Goal: Task Accomplishment & Management: Manage account settings

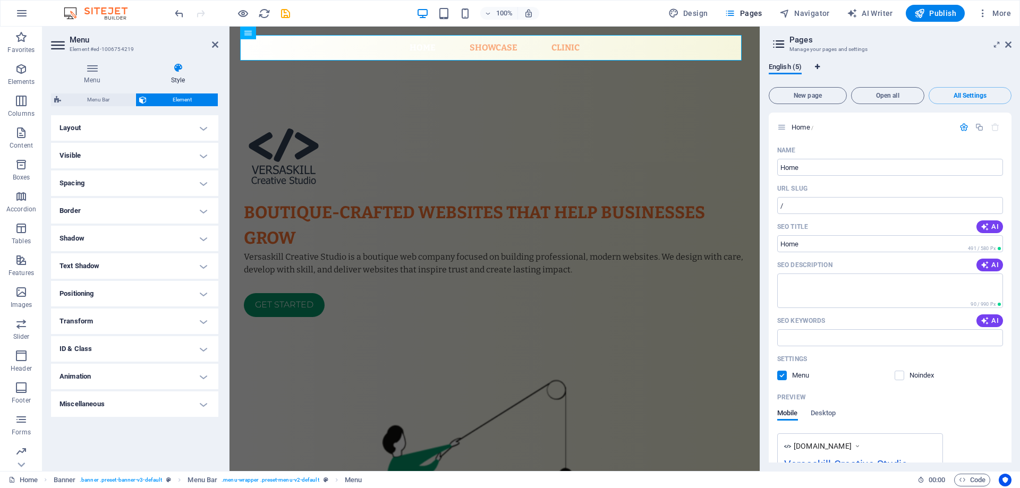
click at [817, 64] on icon "Language Tabs" at bounding box center [817, 67] width 5 height 6
select select "41"
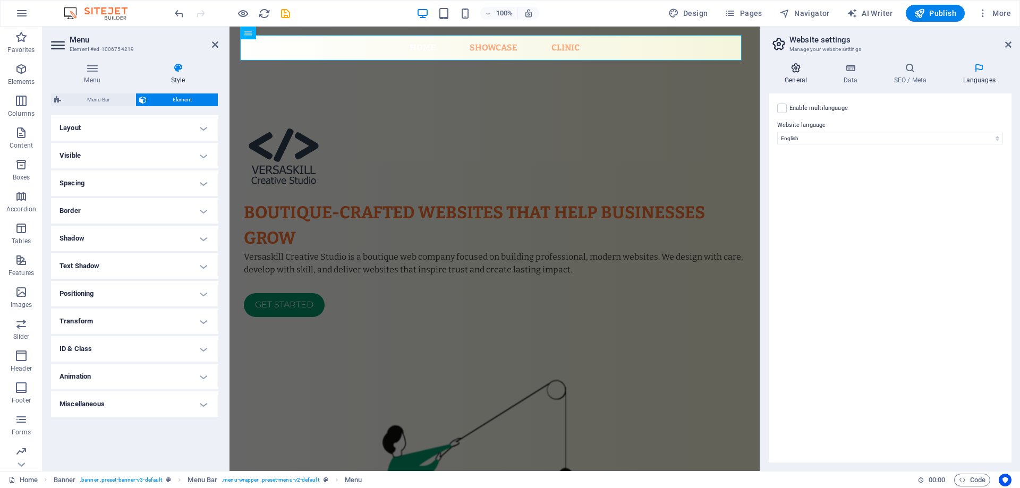
click at [803, 67] on icon at bounding box center [796, 68] width 54 height 11
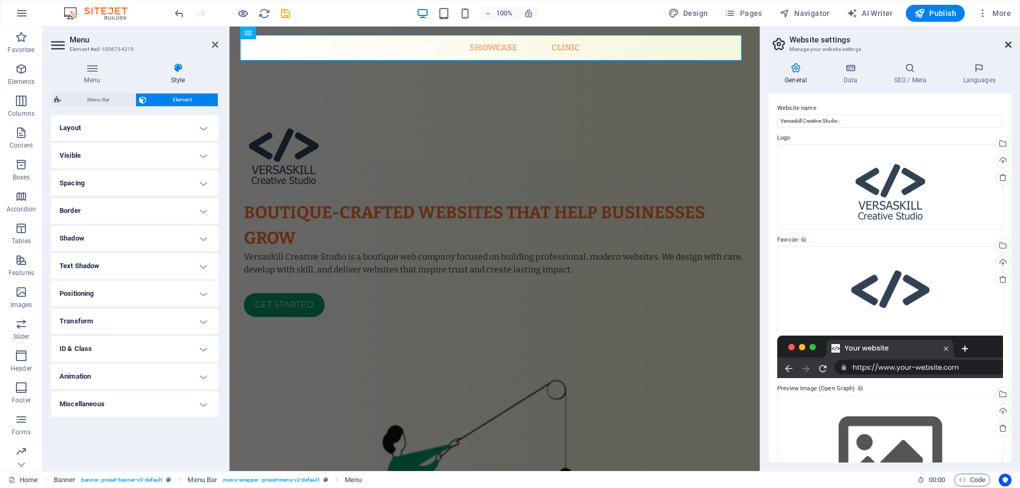
click at [1008, 44] on icon at bounding box center [1008, 44] width 6 height 9
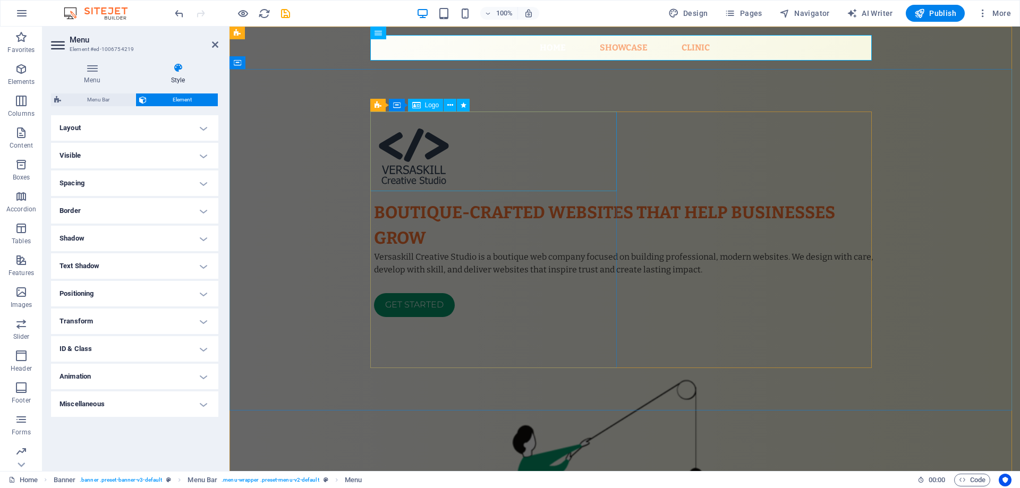
click at [606, 133] on div at bounding box center [625, 152] width 502 height 80
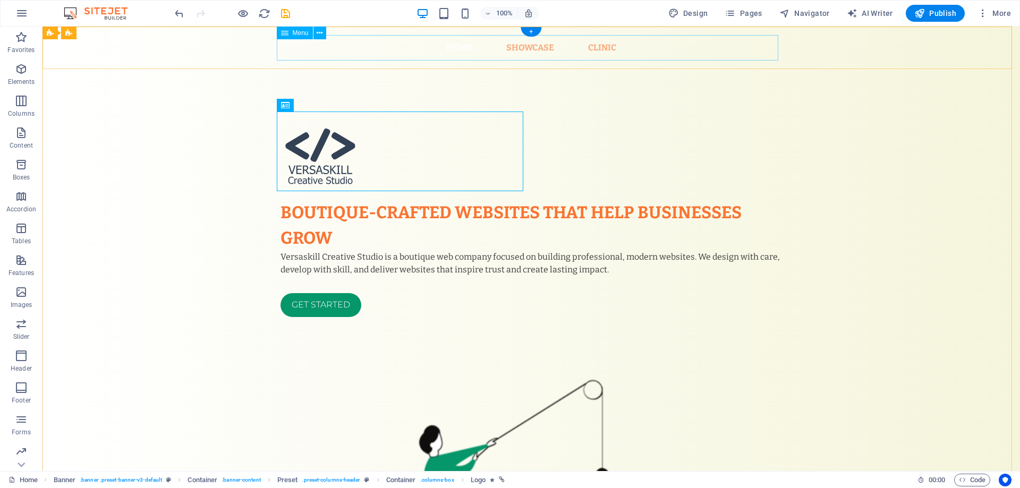
click at [502, 47] on nav "Home Showcase Clinic" at bounding box center [532, 48] width 502 height 26
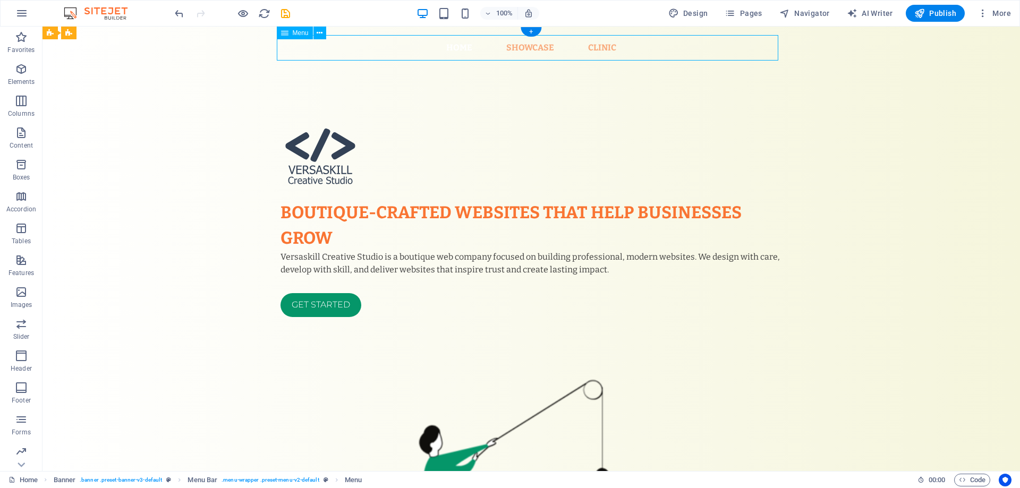
click at [502, 47] on nav "Home Showcase Clinic" at bounding box center [532, 48] width 502 height 26
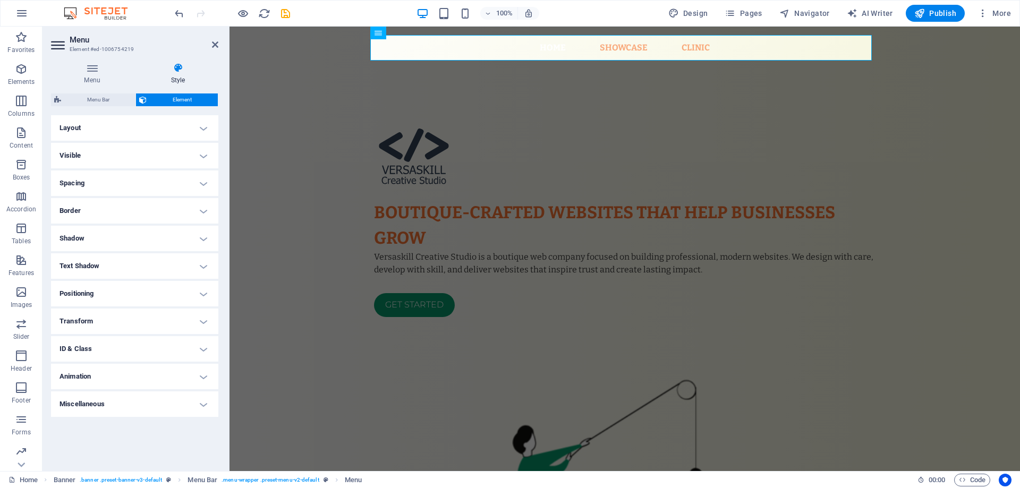
click at [220, 44] on aside "Menu Element #ed-1006754219 Menu Style Menu Auto Custom Menu is automatically g…" at bounding box center [136, 249] width 187 height 445
click at [213, 46] on icon at bounding box center [215, 44] width 6 height 9
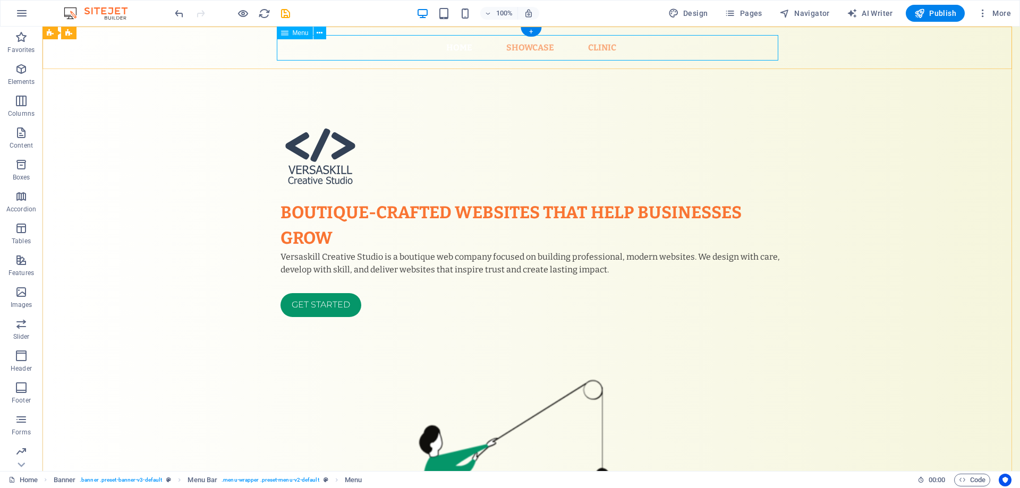
click at [448, 48] on nav "Home Showcase Clinic" at bounding box center [532, 48] width 502 height 26
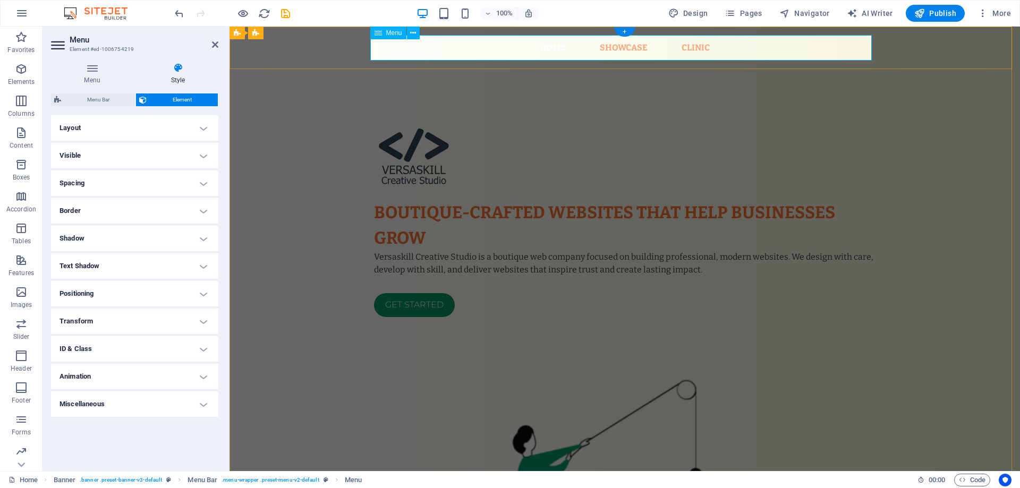
click at [445, 49] on nav "Home Showcase Clinic" at bounding box center [625, 48] width 502 height 26
click at [553, 47] on nav "Home Showcase Clinic" at bounding box center [625, 48] width 502 height 26
click at [640, 50] on nav "Home Showcase Clinic" at bounding box center [625, 48] width 502 height 26
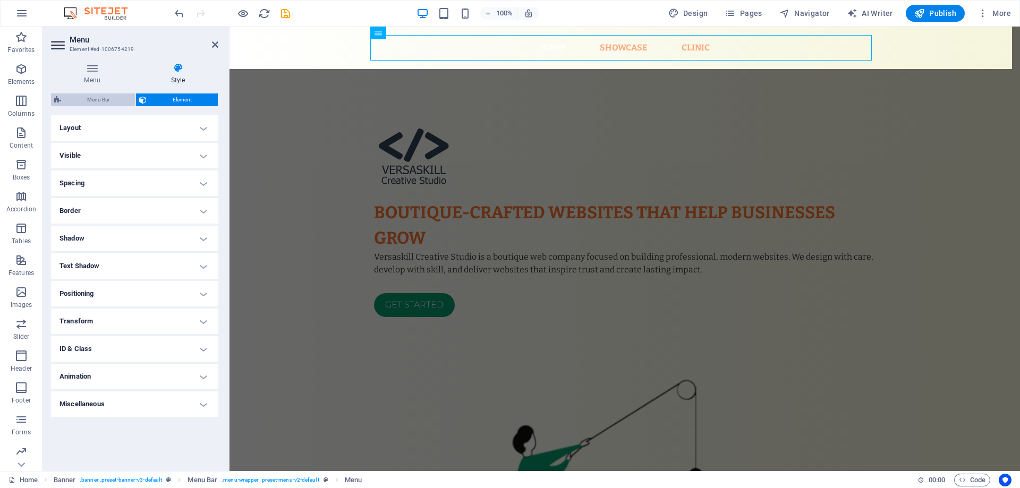
click at [89, 103] on span "Menu Bar" at bounding box center [98, 100] width 68 height 13
select select "rem"
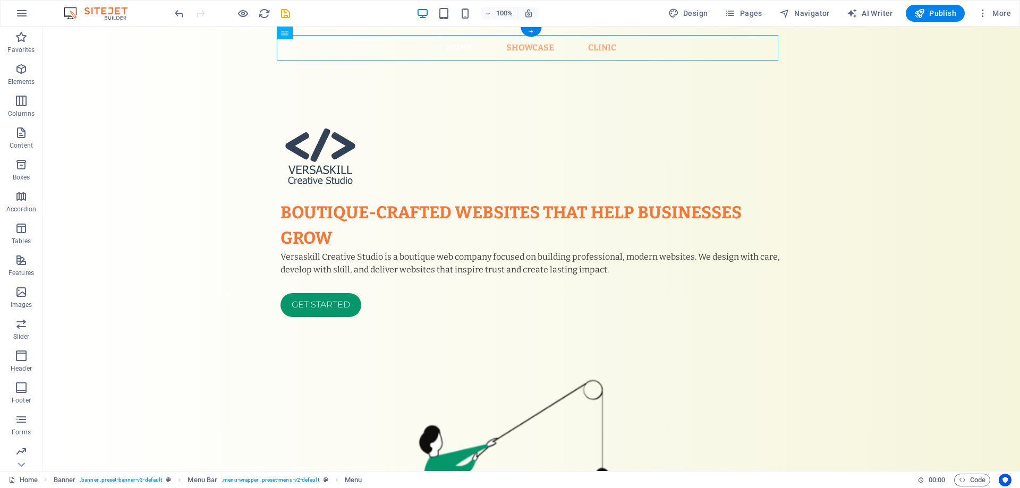
drag, startPoint x: 669, startPoint y: 45, endPoint x: 712, endPoint y: 52, distance: 43.1
click at [713, 52] on nav "Home Showcase Clinic" at bounding box center [532, 48] width 502 height 26
click at [698, 50] on nav "Home Showcase Clinic" at bounding box center [532, 48] width 502 height 26
select select "1"
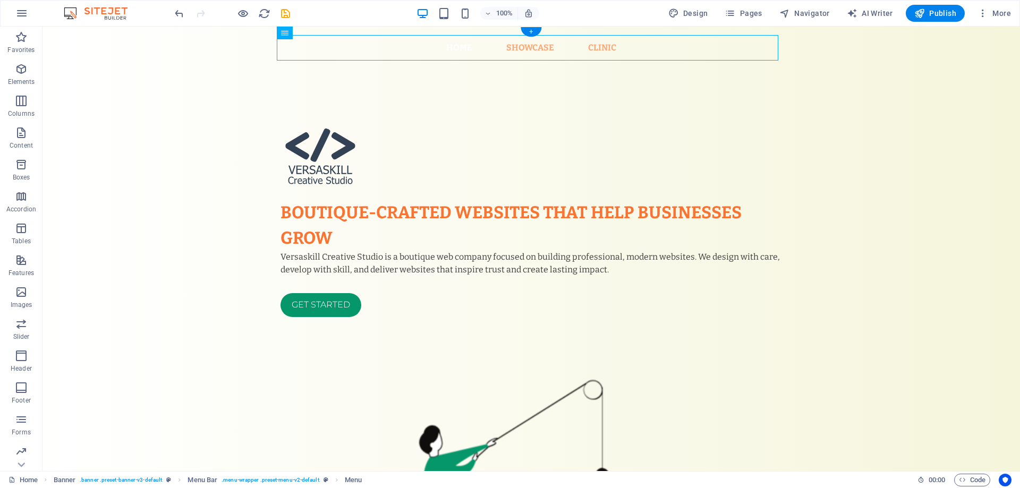
select select
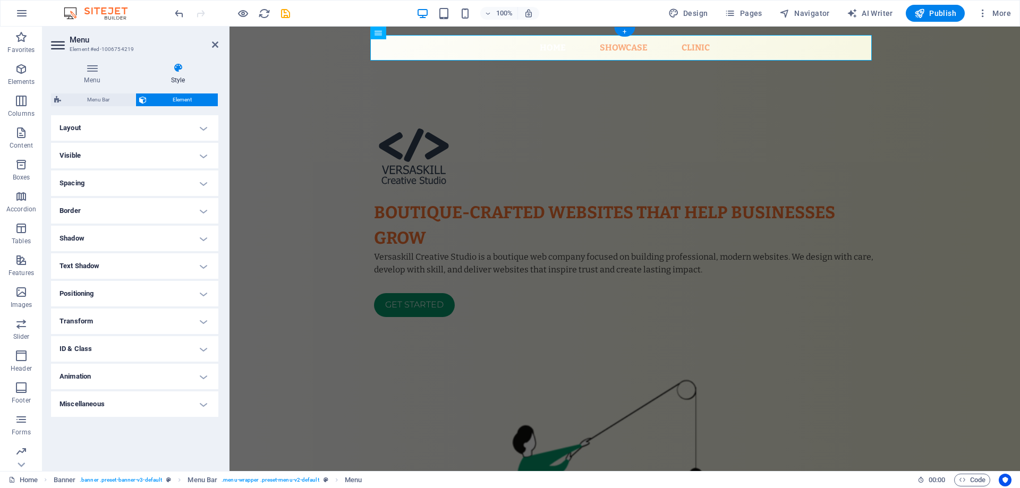
click at [698, 50] on nav "Home Showcase Clinic" at bounding box center [625, 48] width 502 height 26
click at [91, 80] on h4 "Menu" at bounding box center [94, 74] width 87 height 22
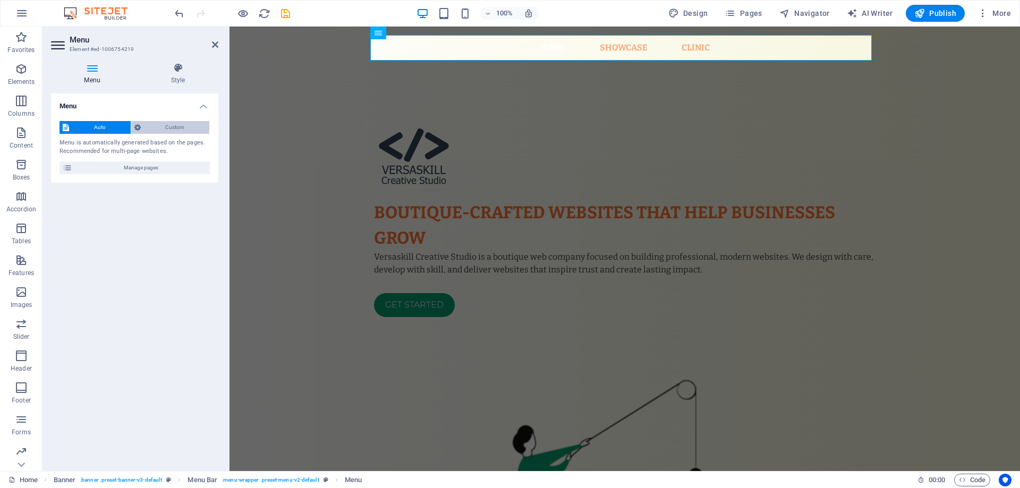
click at [156, 127] on span "Custom" at bounding box center [175, 127] width 63 height 13
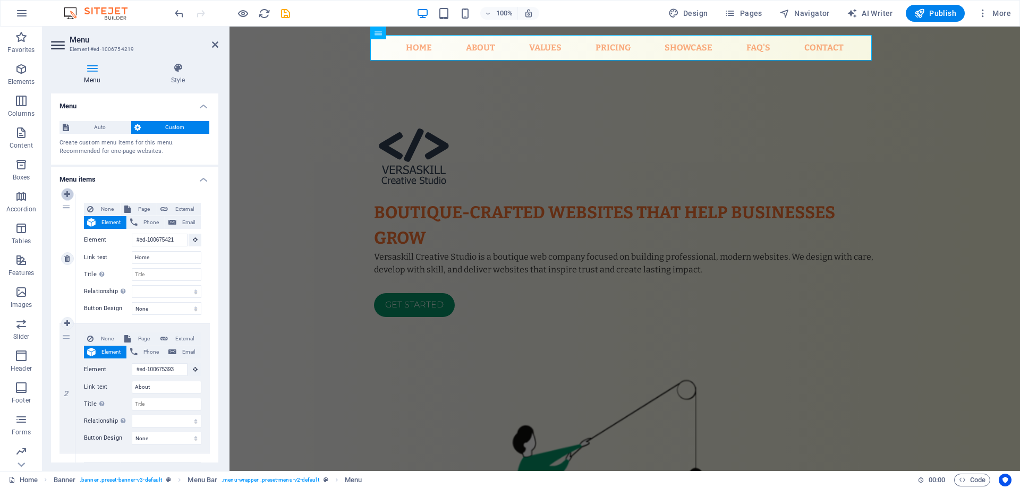
click at [69, 191] on icon at bounding box center [67, 194] width 6 height 7
select select
type input "#ed-1006754213"
type input "Home"
select select
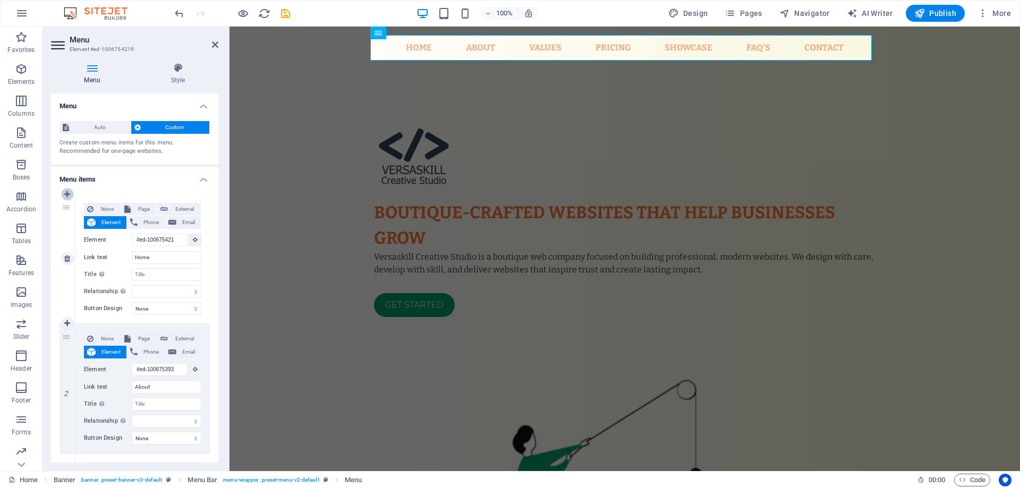
type input "#ed-1006753931"
type input "About"
select select
type input "#ed-1006753553"
type input "Values"
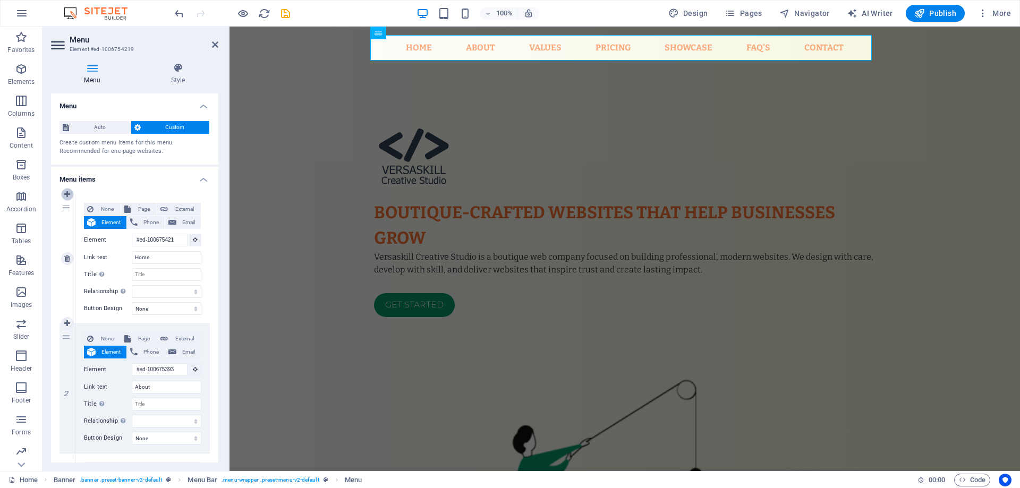
select select
type input "#ed-1006753637"
type input "Pricing"
select select
select select "1"
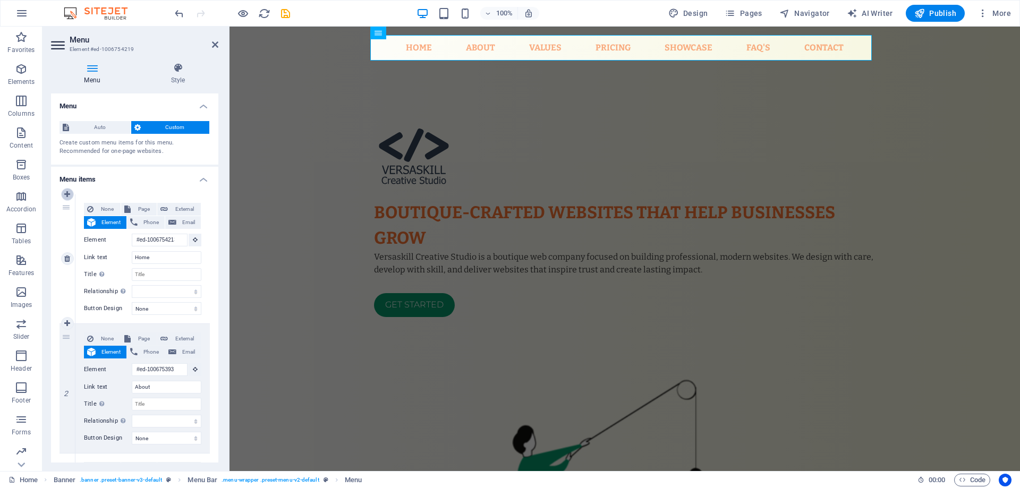
type input "Showcase"
select select
type input "FAQ's"
click at [197, 178] on h4 "Menu items" at bounding box center [134, 176] width 167 height 19
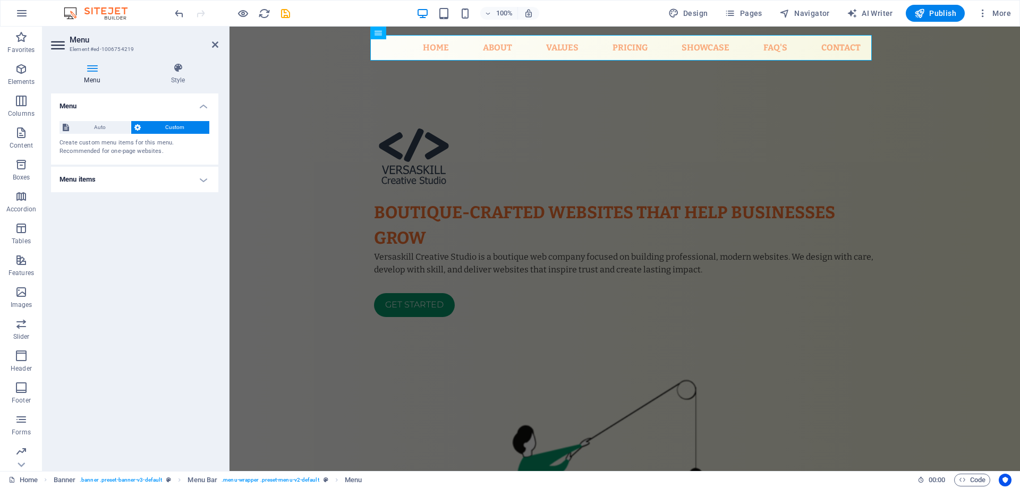
click at [201, 179] on h4 "Menu items" at bounding box center [134, 180] width 167 height 26
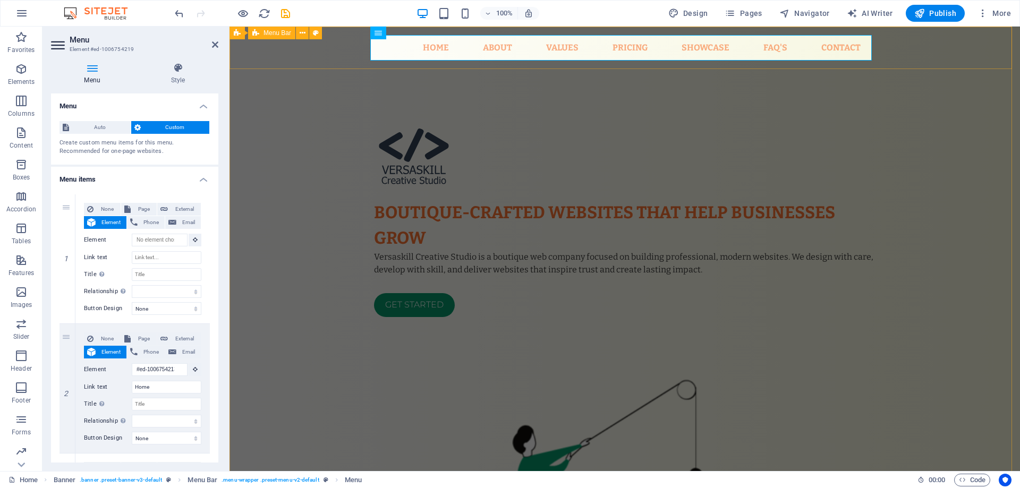
click at [270, 32] on span "Menu Bar" at bounding box center [278, 33] width 28 height 6
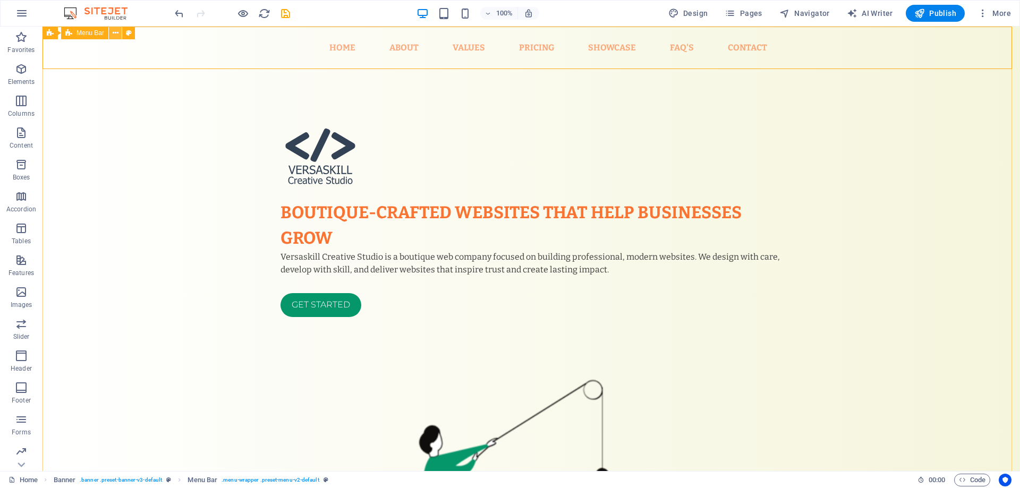
click at [113, 32] on icon at bounding box center [116, 33] width 6 height 11
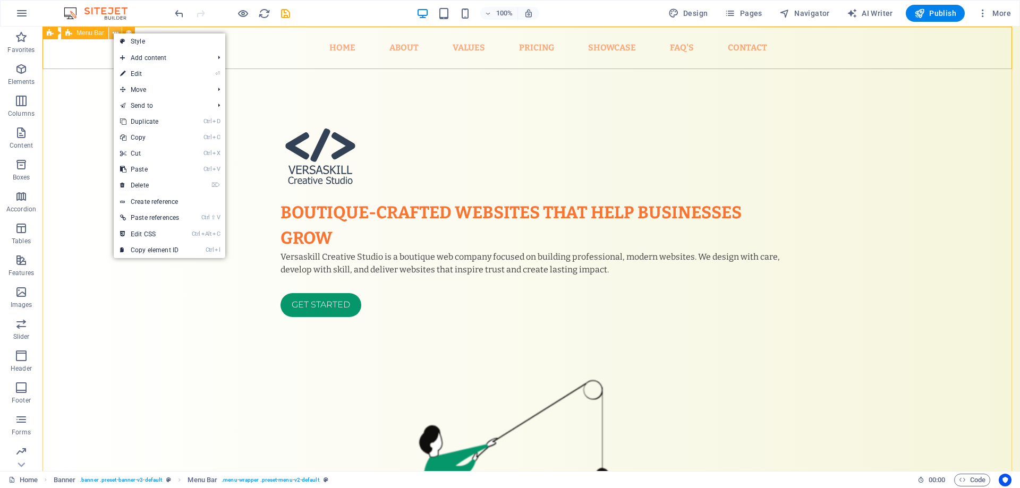
click at [113, 32] on icon at bounding box center [116, 33] width 6 height 11
click at [128, 32] on icon at bounding box center [129, 33] width 6 height 11
select select "rem"
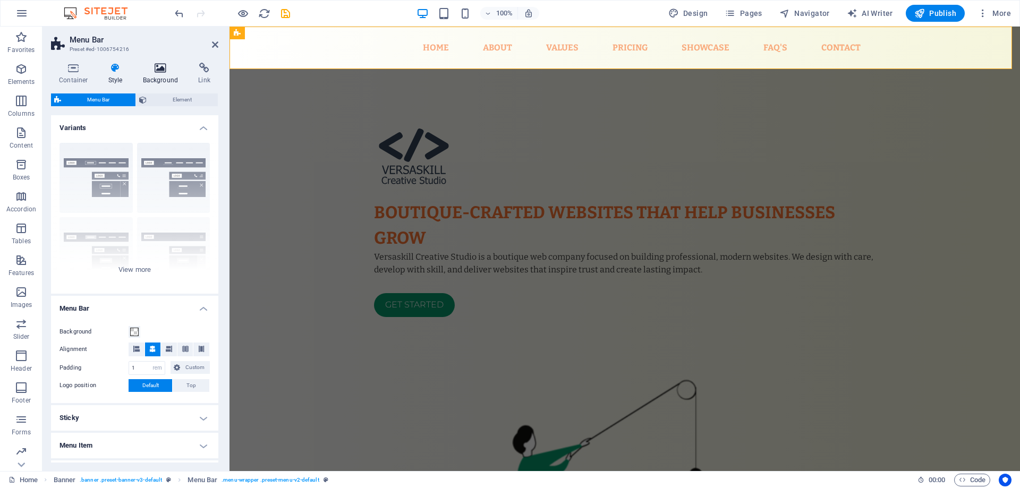
click at [148, 66] on icon at bounding box center [161, 68] width 52 height 11
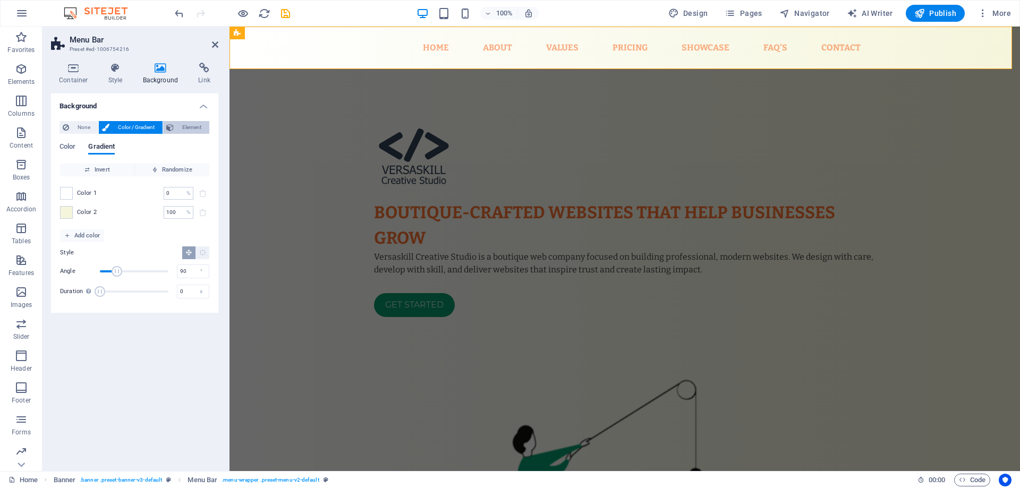
click at [184, 125] on span "Element" at bounding box center [191, 127] width 29 height 13
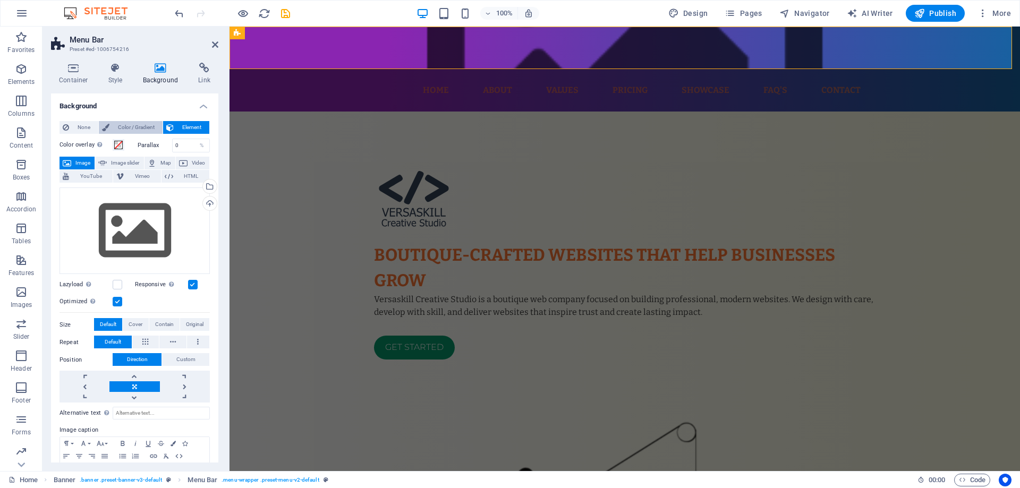
click at [149, 130] on span "Color / Gradient" at bounding box center [136, 127] width 47 height 13
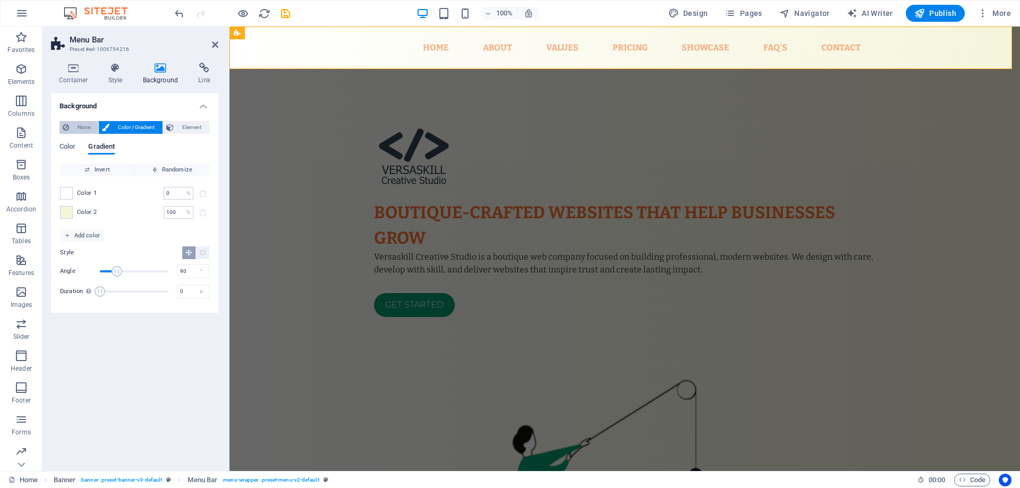
click at [92, 132] on span "None" at bounding box center [83, 127] width 23 height 13
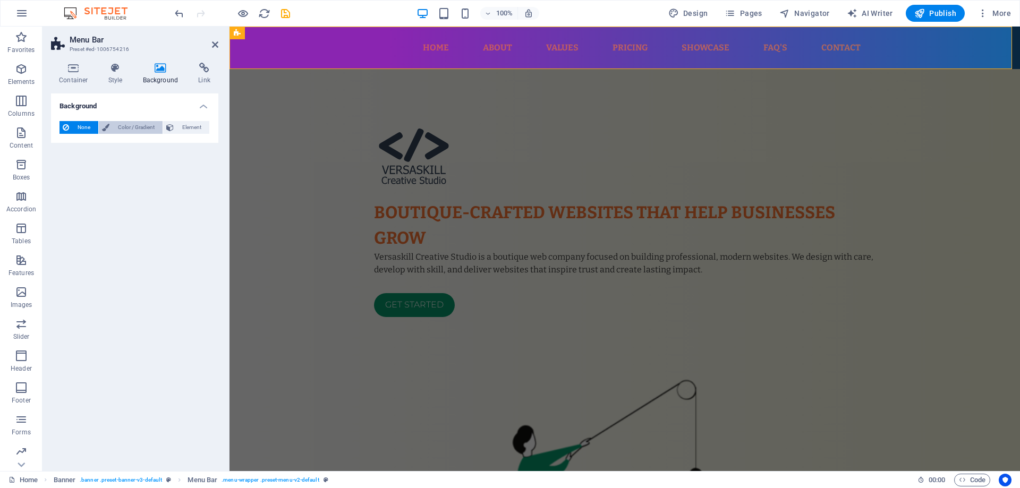
click at [118, 129] on span "Color / Gradient" at bounding box center [136, 127] width 47 height 13
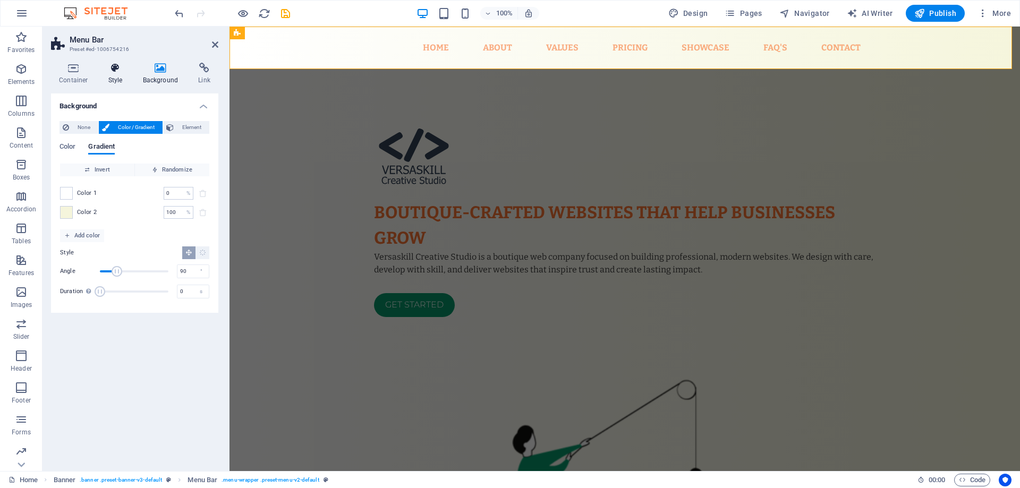
click at [108, 71] on icon at bounding box center [115, 68] width 30 height 11
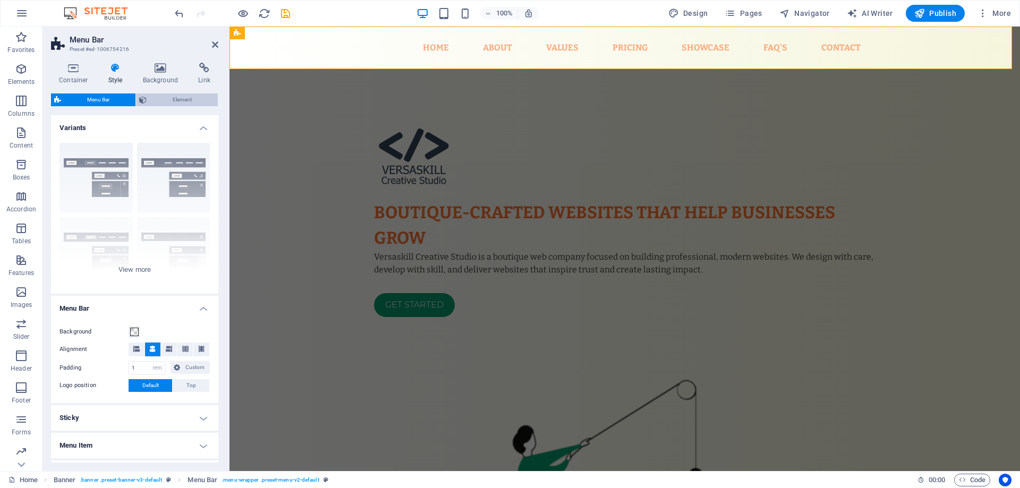
click at [150, 100] on span "Element" at bounding box center [182, 100] width 65 height 13
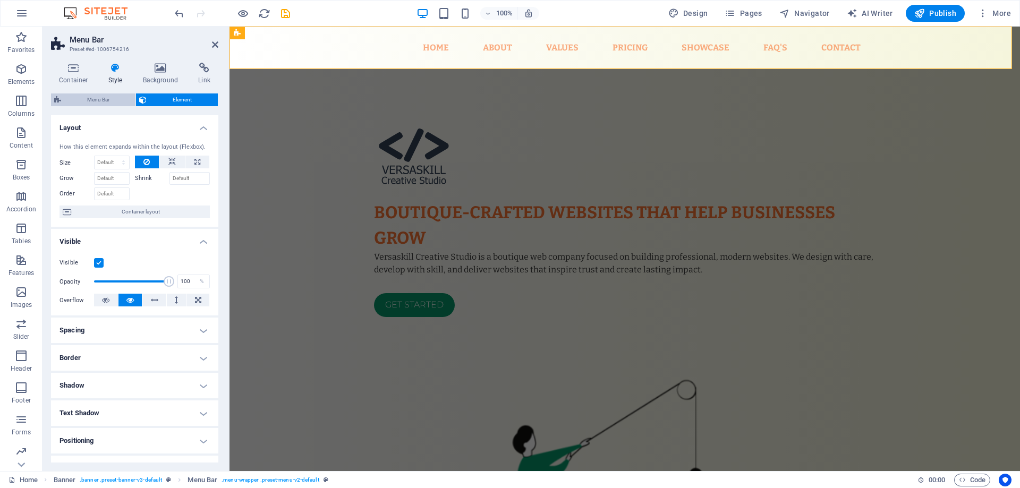
click at [108, 98] on span "Menu Bar" at bounding box center [98, 100] width 68 height 13
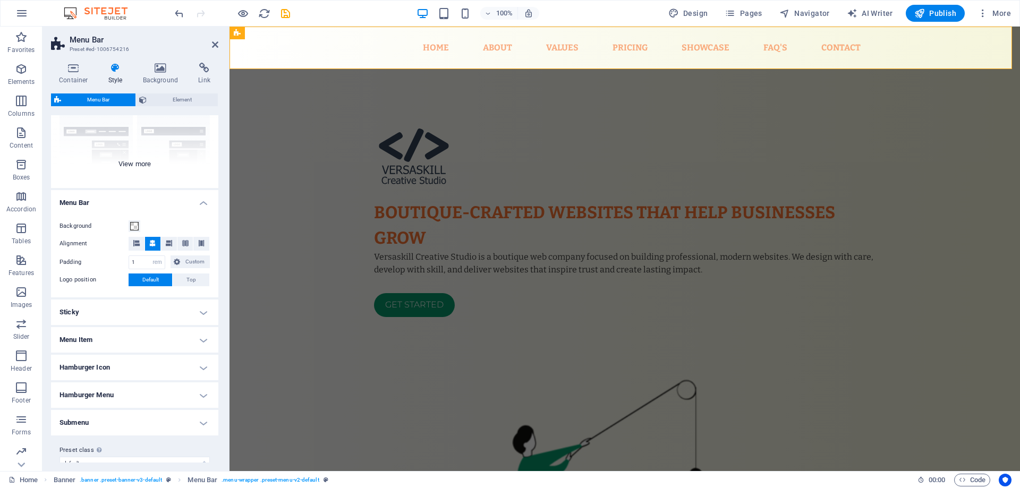
scroll to position [106, 0]
click at [138, 226] on span at bounding box center [134, 226] width 9 height 9
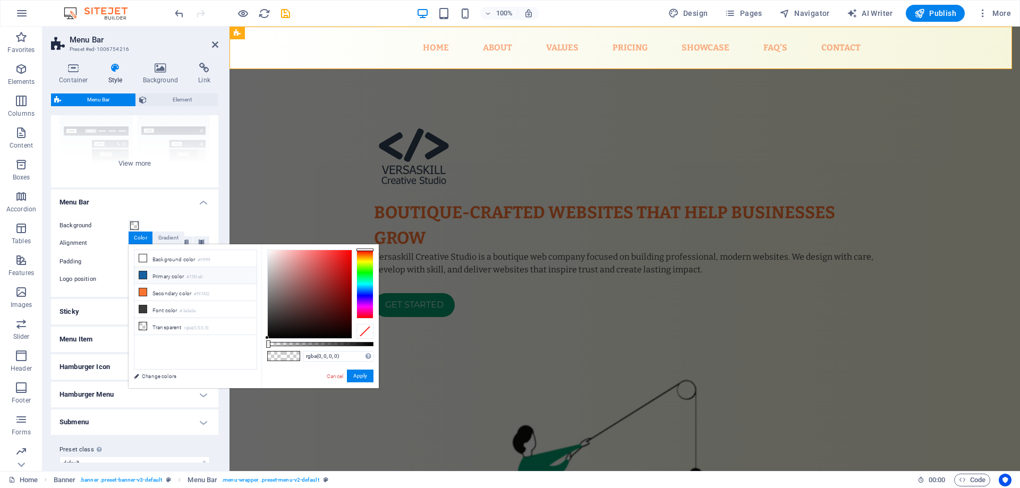
click at [152, 274] on li "Primary color #1761a0" at bounding box center [195, 275] width 122 height 17
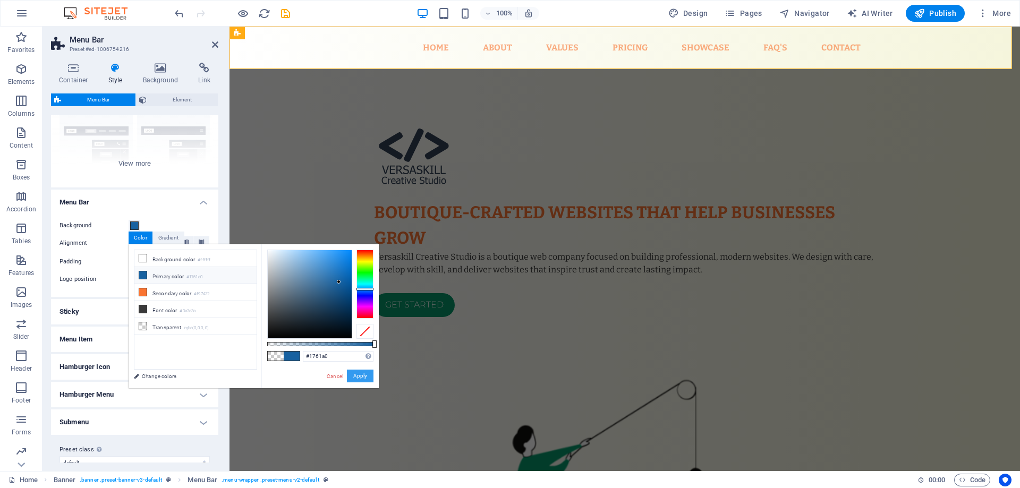
click at [360, 379] on button "Apply" at bounding box center [360, 376] width 27 height 13
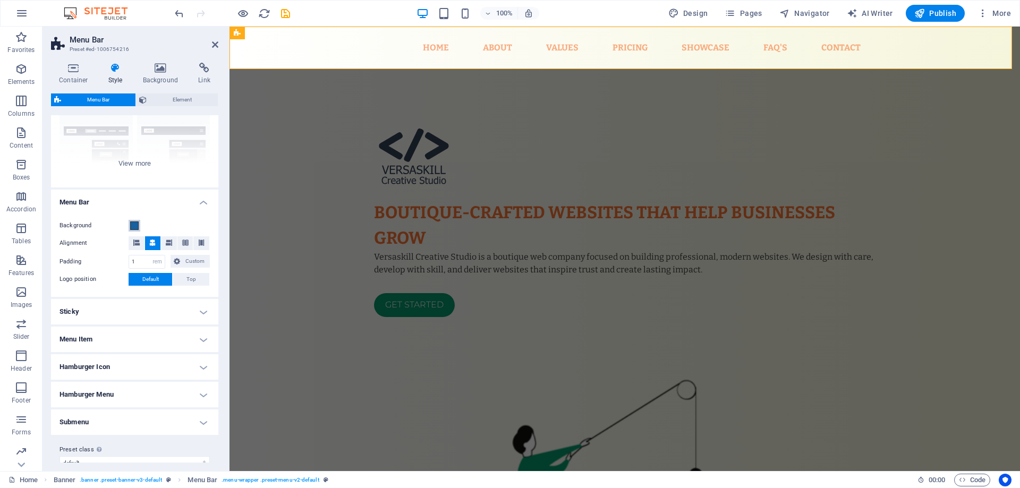
click at [139, 226] on button "Background" at bounding box center [135, 226] width 12 height 12
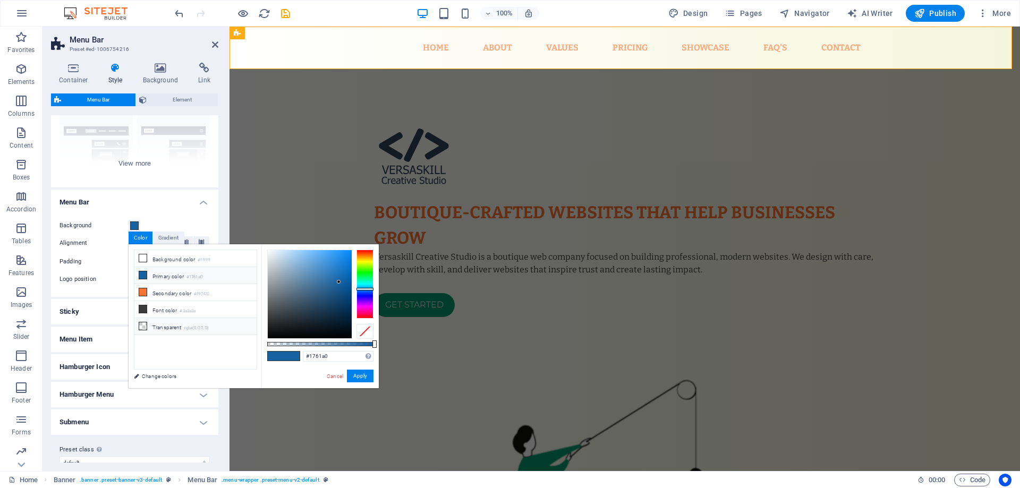
click at [176, 327] on li "Transparent rgba(0,0,0,.0)" at bounding box center [195, 326] width 122 height 17
type input "rgba(0, 0, 0, 0)"
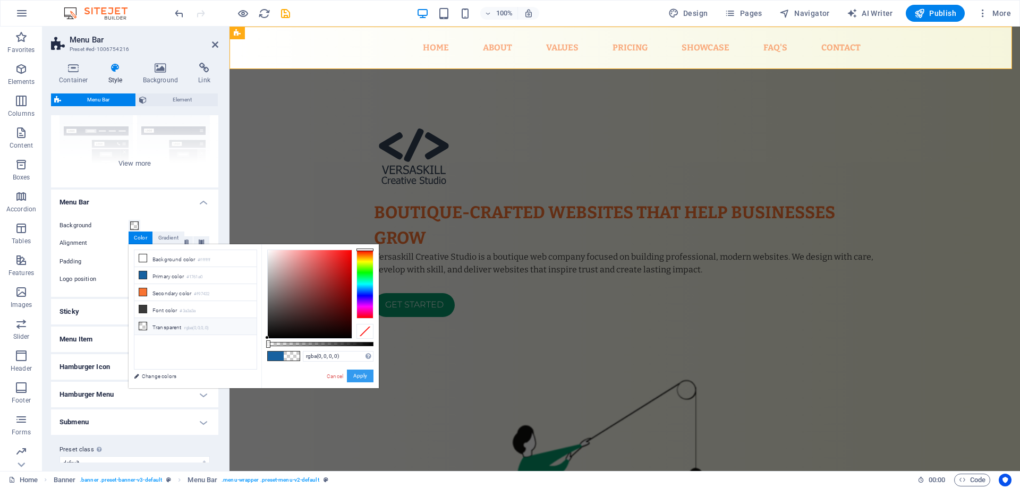
click at [354, 378] on button "Apply" at bounding box center [360, 376] width 27 height 13
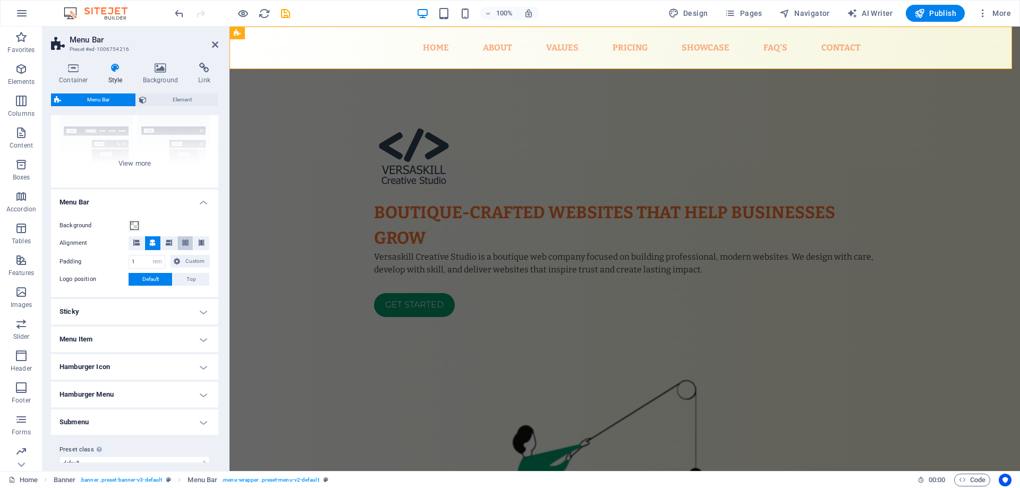
click at [186, 242] on icon at bounding box center [185, 243] width 6 height 6
click at [151, 242] on icon at bounding box center [152, 243] width 6 height 6
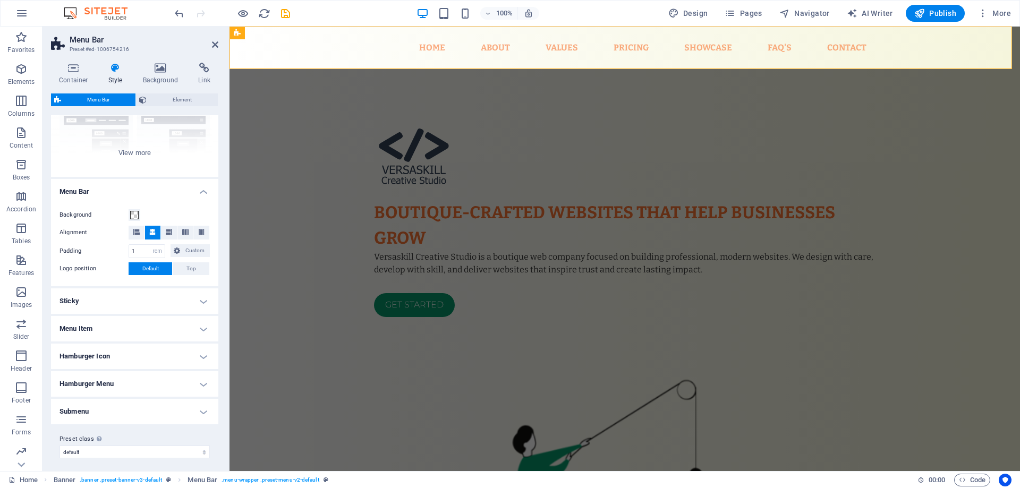
scroll to position [121, 0]
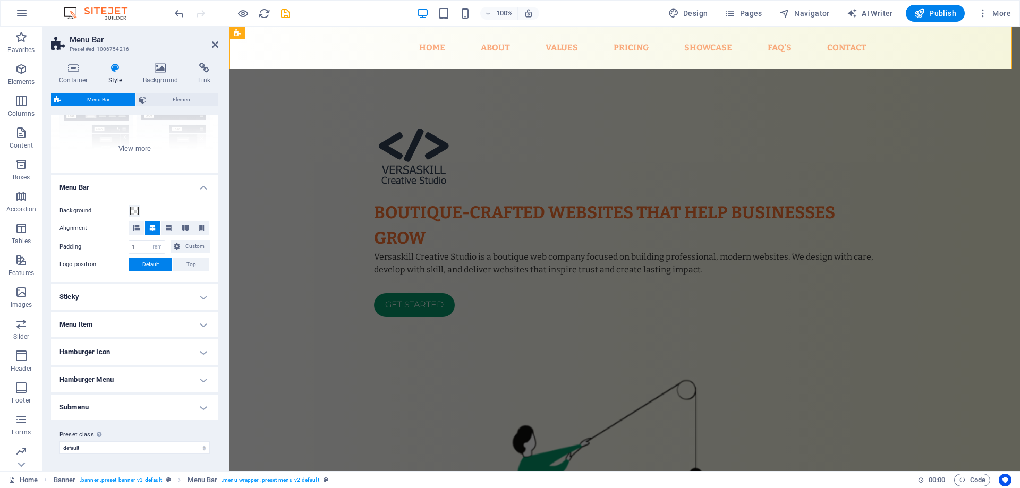
click at [160, 327] on h4 "Menu Item" at bounding box center [134, 325] width 167 height 26
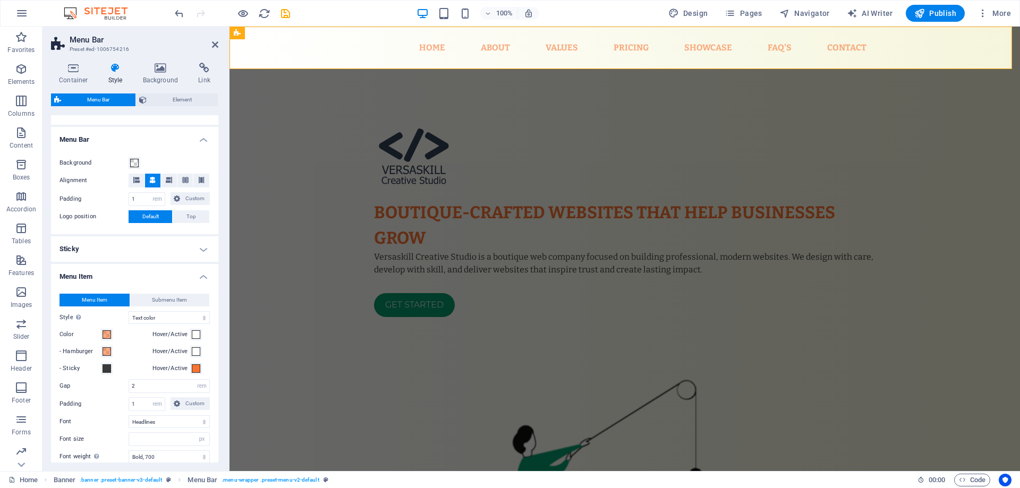
scroll to position [227, 0]
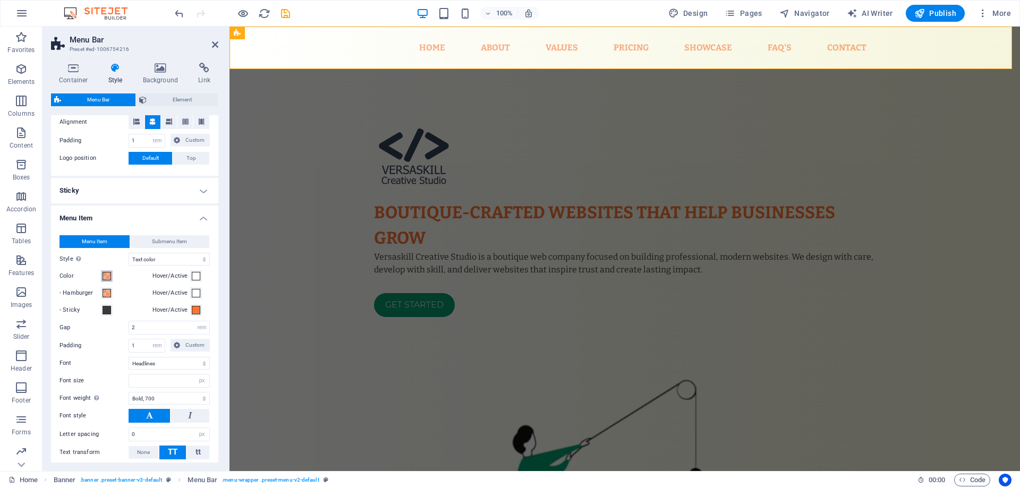
click at [109, 275] on span at bounding box center [107, 276] width 9 height 9
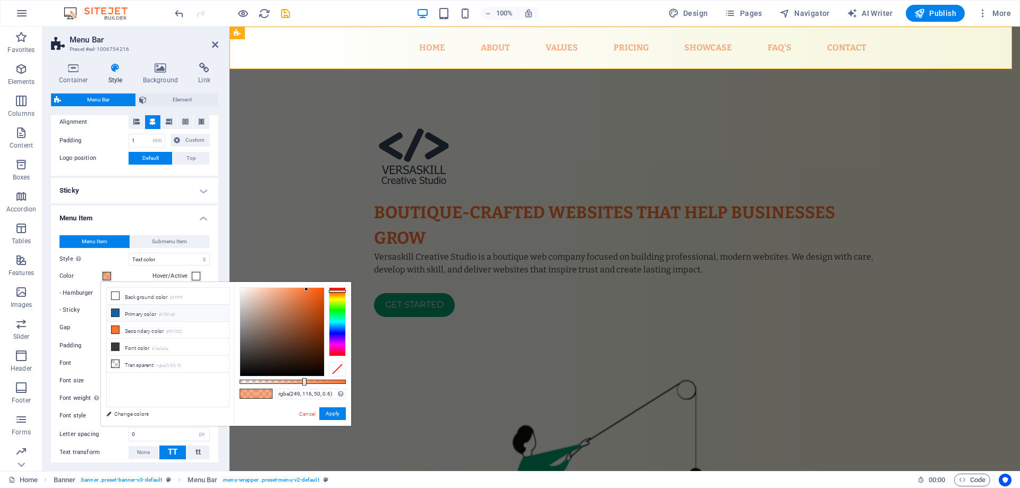
click at [125, 310] on li "Primary color #1761a0" at bounding box center [168, 313] width 122 height 17
type input "rgba(23, 97, 160, 0.6)"
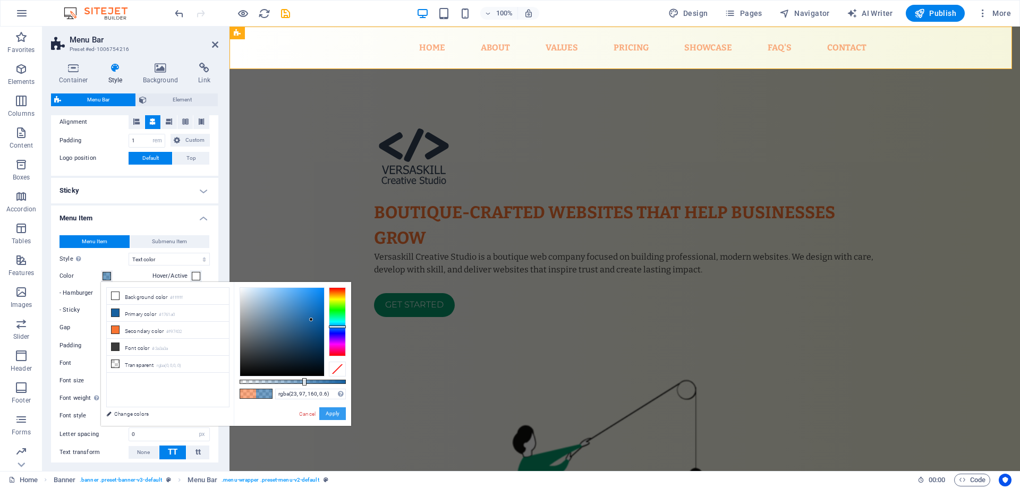
click at [332, 414] on button "Apply" at bounding box center [332, 414] width 27 height 13
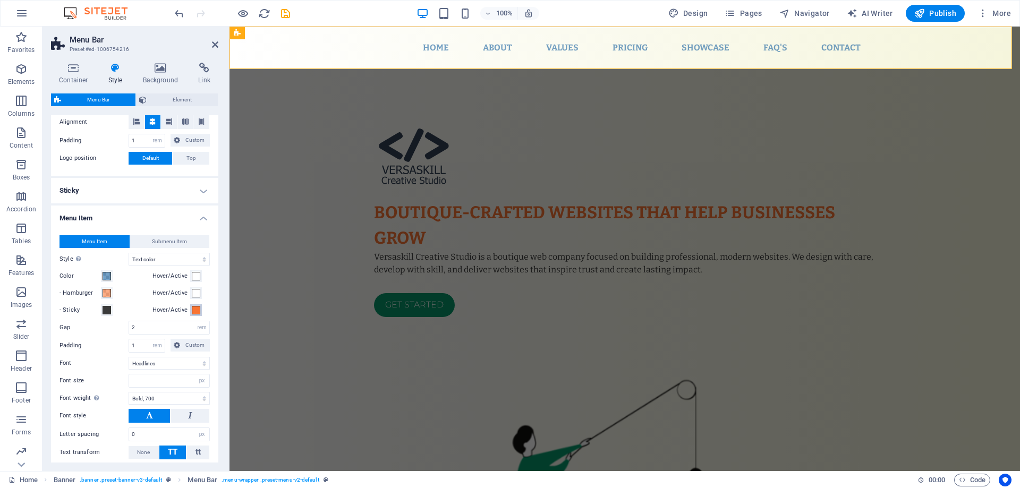
click at [192, 310] on span at bounding box center [196, 310] width 9 height 9
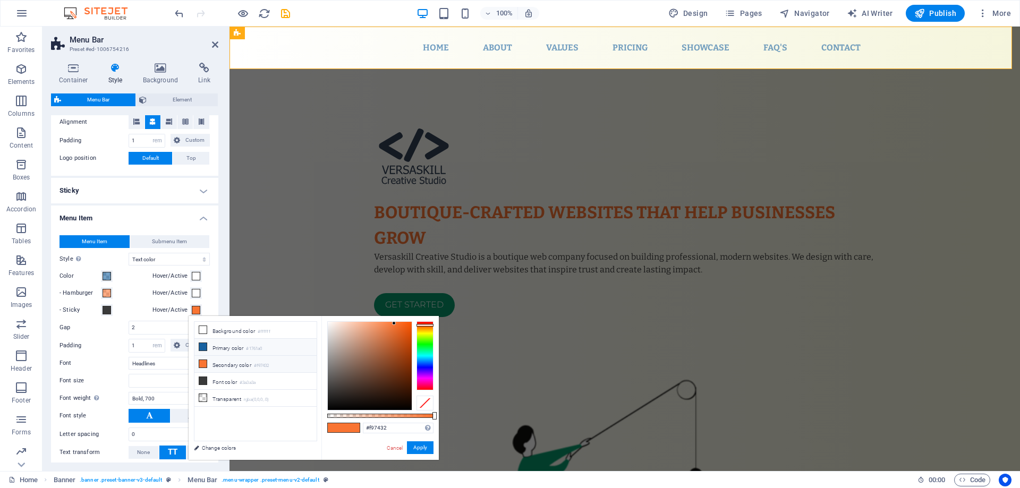
click at [216, 346] on li "Primary color #1761a0" at bounding box center [255, 347] width 122 height 17
type input "#1761a0"
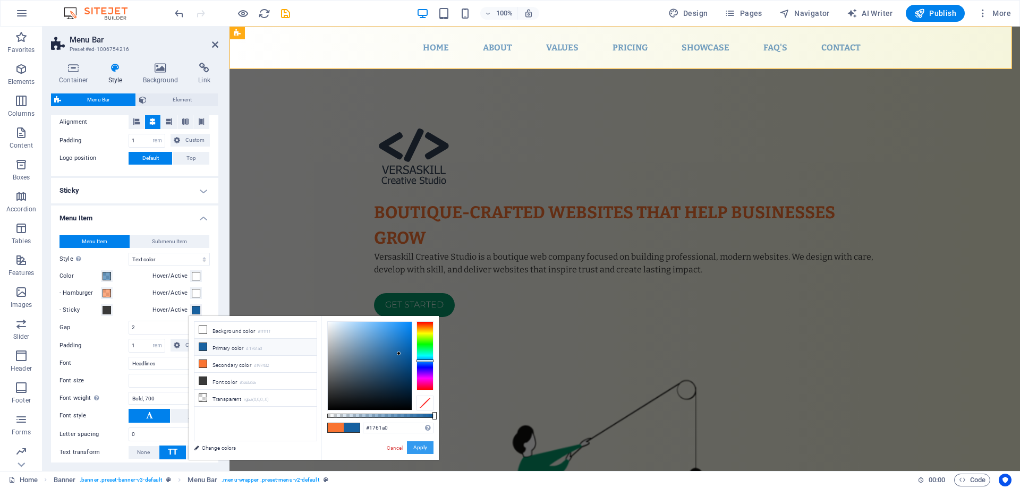
drag, startPoint x: 423, startPoint y: 446, endPoint x: 193, endPoint y: 420, distance: 232.1
click at [423, 446] on button "Apply" at bounding box center [420, 448] width 27 height 13
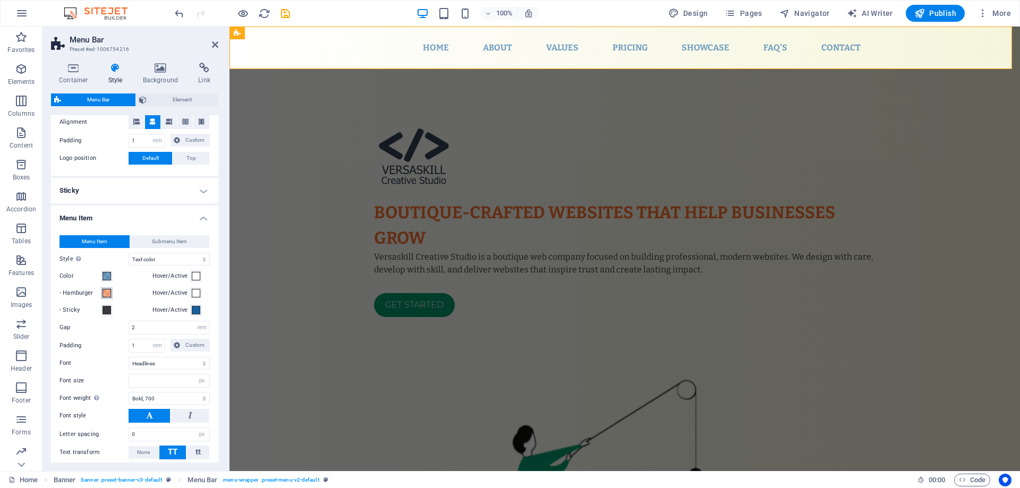
click at [110, 294] on span at bounding box center [107, 293] width 9 height 9
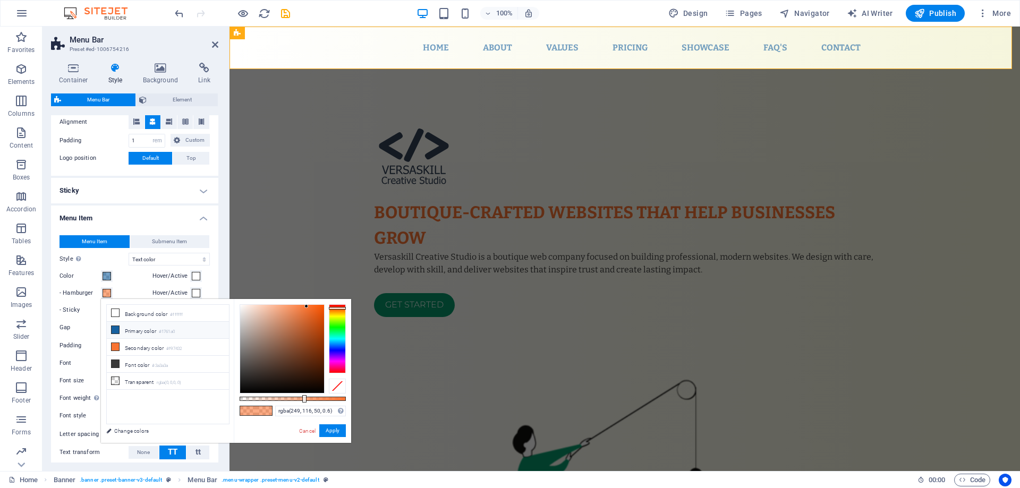
click at [131, 330] on li "Primary color #1761a0" at bounding box center [168, 330] width 122 height 17
type input "rgba(23, 97, 160, 0.6)"
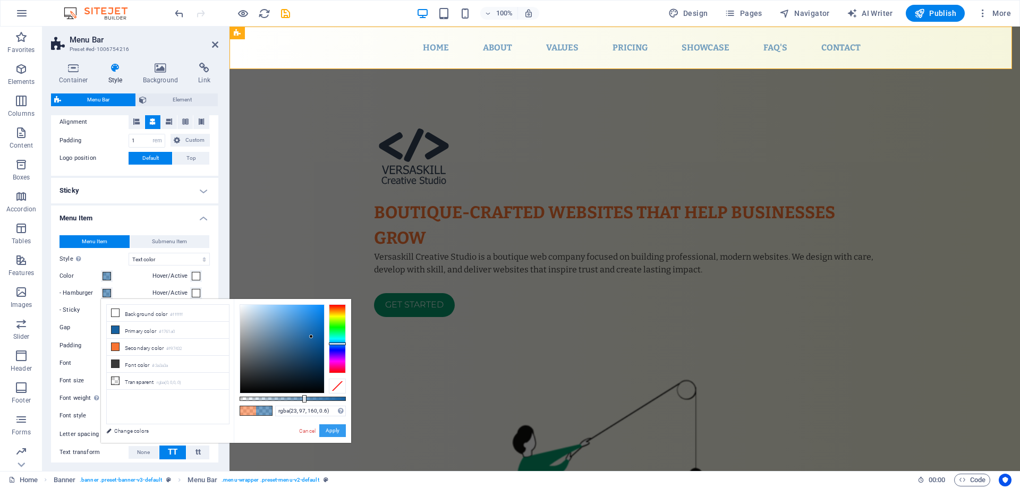
click at [331, 434] on button "Apply" at bounding box center [332, 431] width 27 height 13
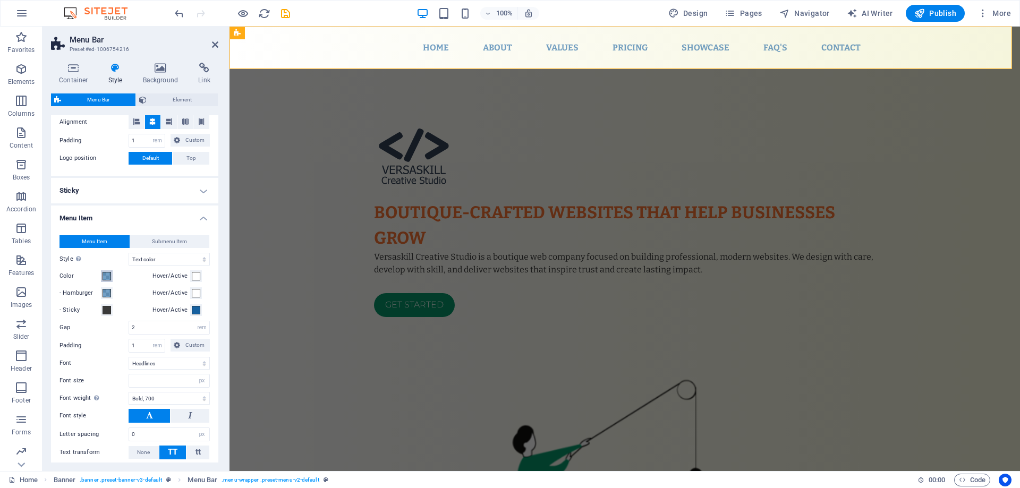
click at [108, 278] on span at bounding box center [107, 276] width 9 height 9
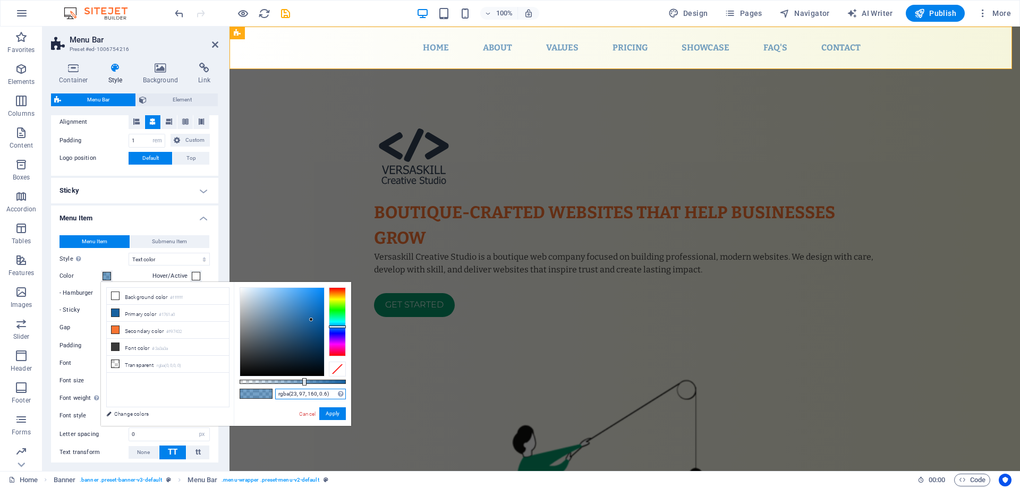
click at [306, 395] on input "rgba(23, 97, 160, 0.6)" at bounding box center [310, 394] width 71 height 11
drag, startPoint x: 329, startPoint y: 393, endPoint x: 219, endPoint y: 385, distance: 110.3
click at [219, 385] on div "less Background color #ffffff Primary color #1761a0 Secondary color #f97432 Fon…" at bounding box center [226, 354] width 250 height 144
paste input "059669"
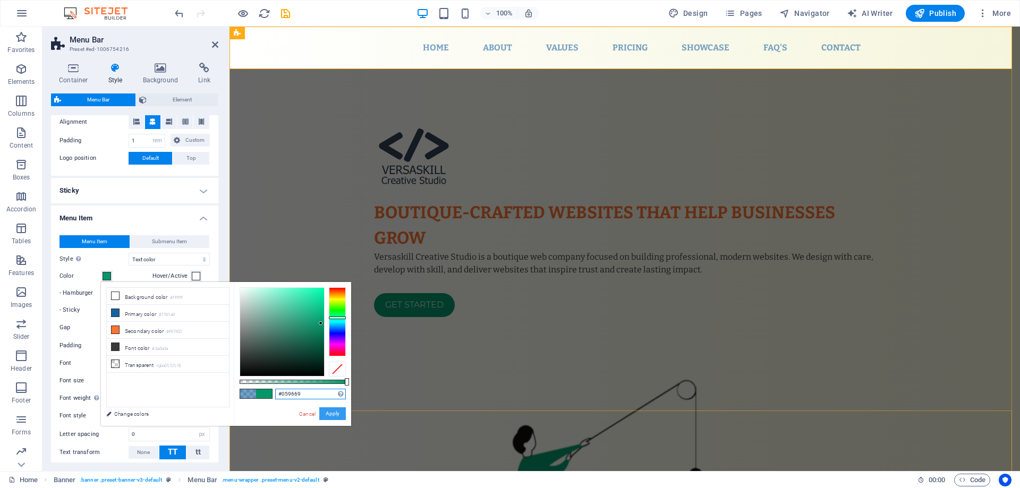
type input "#059669"
click at [335, 415] on button "Apply" at bounding box center [332, 414] width 27 height 13
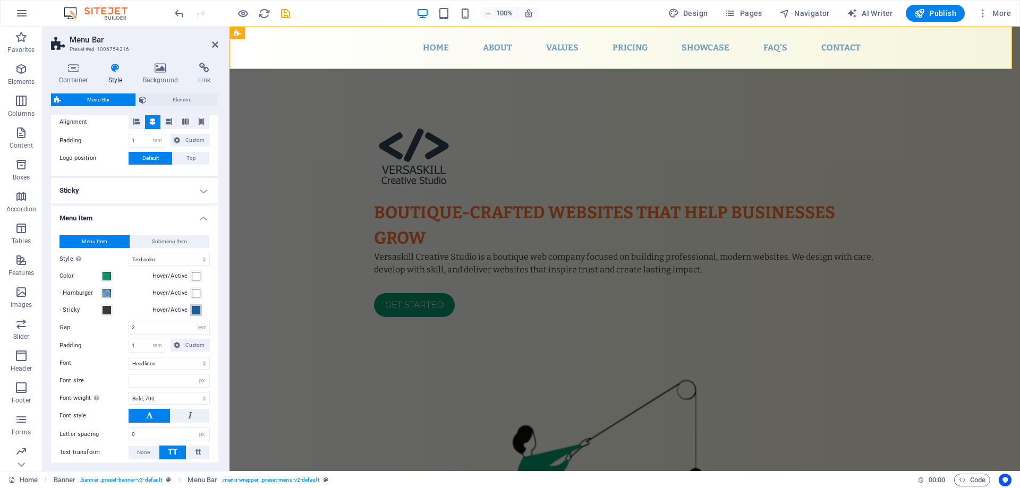
click at [197, 311] on span at bounding box center [196, 310] width 9 height 9
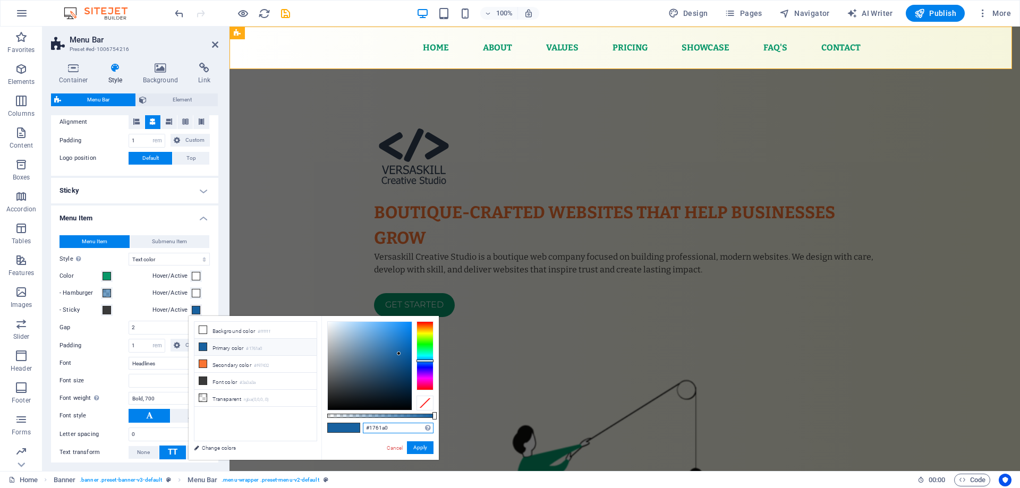
click at [382, 425] on input "#1761a0" at bounding box center [398, 428] width 71 height 11
paste input "059669"
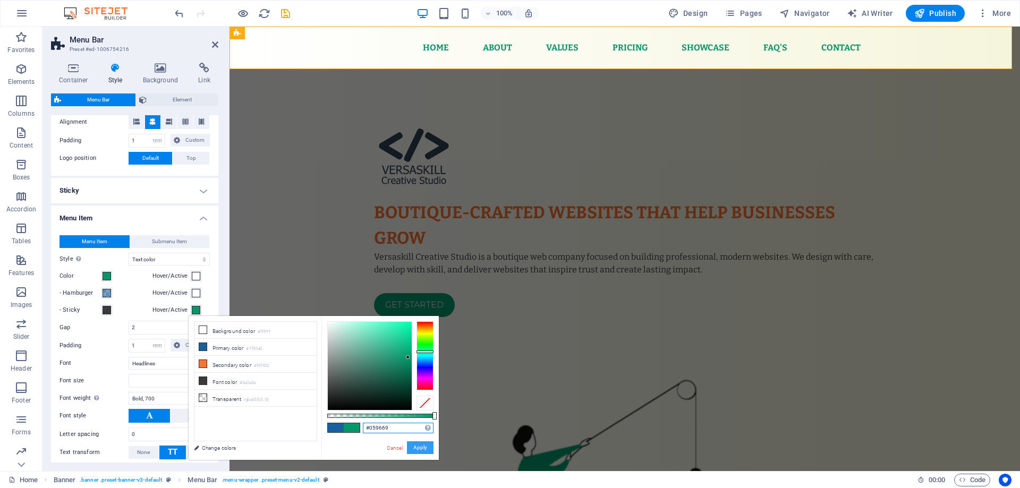
type input "#059669"
click at [424, 448] on button "Apply" at bounding box center [420, 448] width 27 height 13
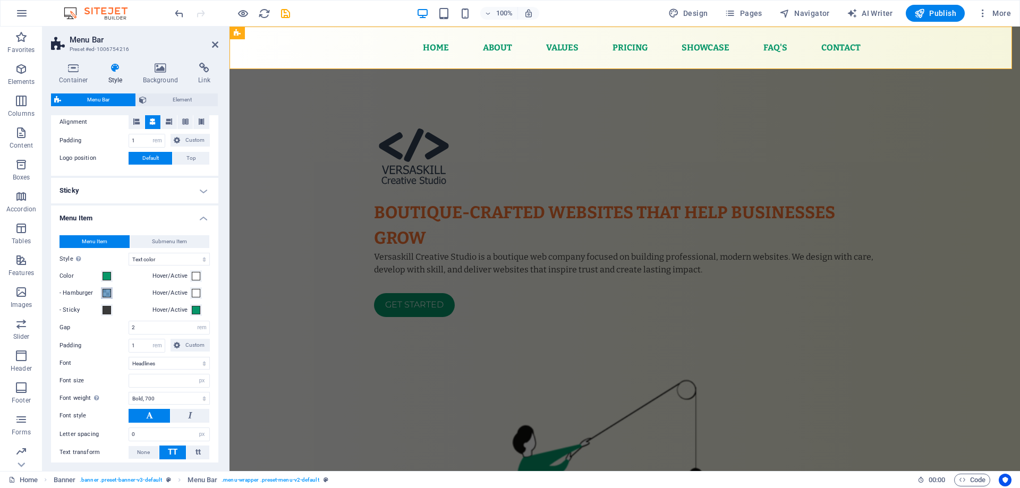
click at [108, 292] on span at bounding box center [107, 293] width 9 height 9
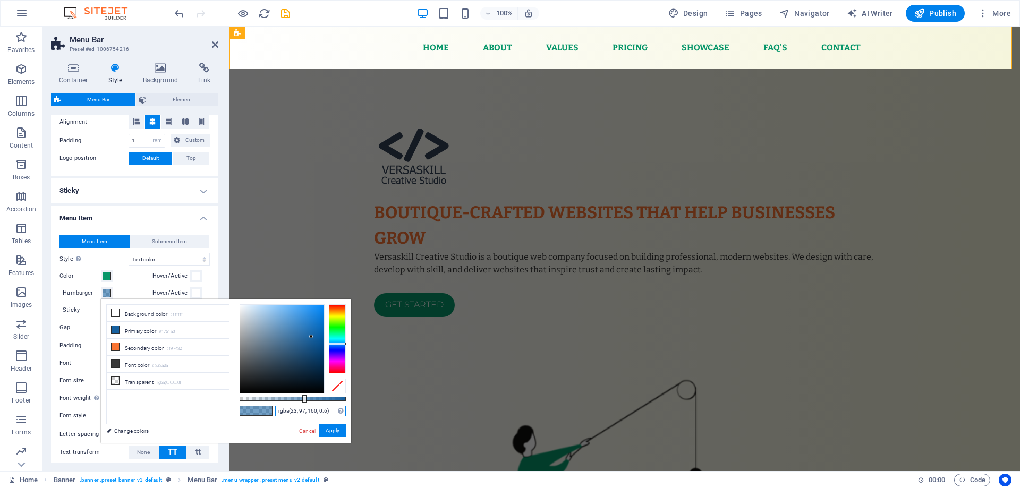
click at [308, 412] on input "rgba(23, 97, 160, 0.6)" at bounding box center [310, 411] width 71 height 11
paste input "059669"
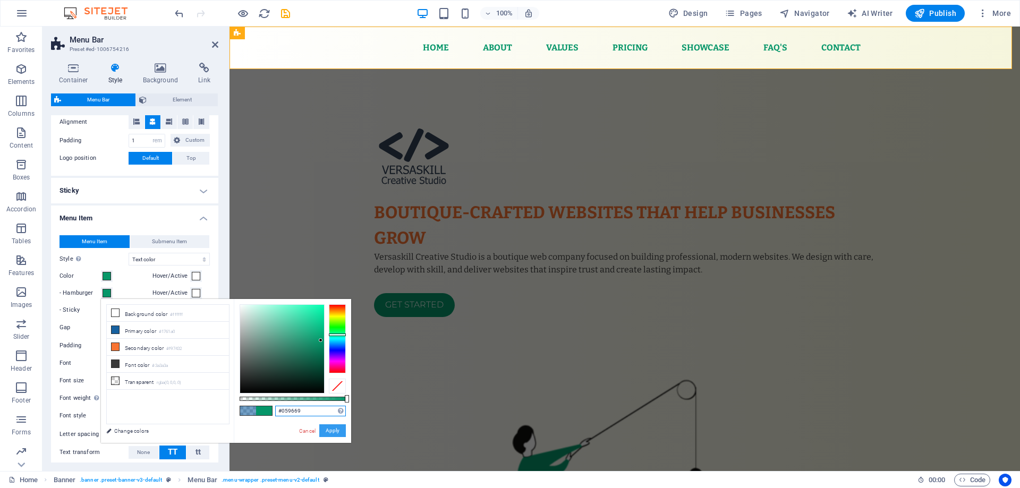
type input "#059669"
click at [332, 430] on button "Apply" at bounding box center [332, 431] width 27 height 13
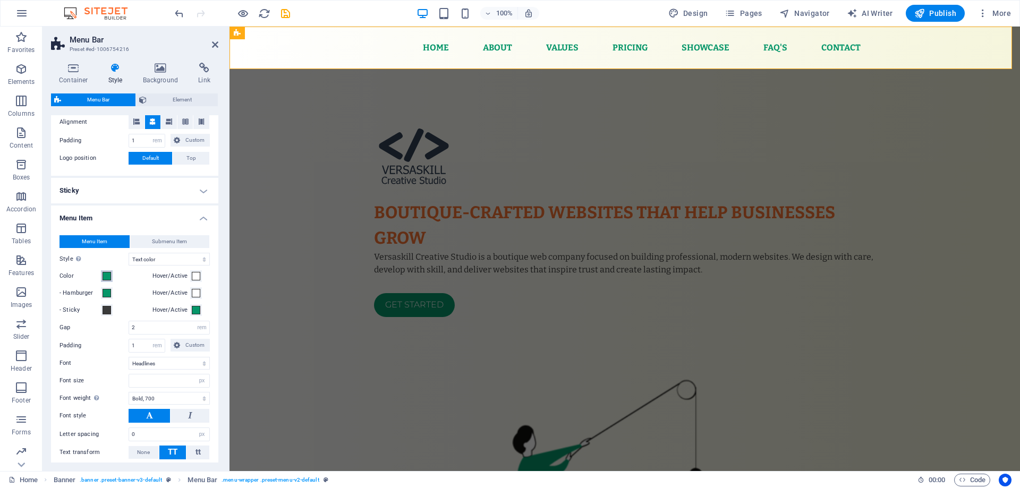
click at [109, 277] on span at bounding box center [107, 276] width 9 height 9
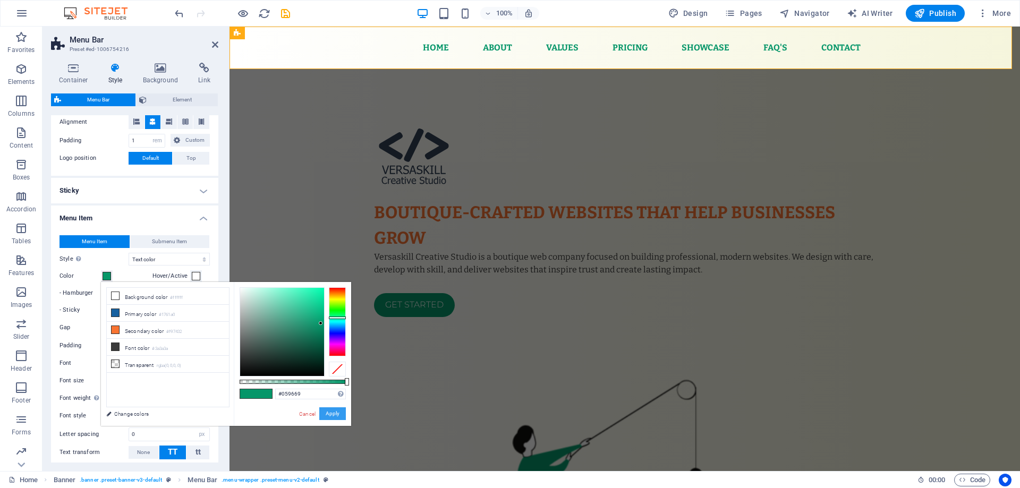
click at [337, 413] on button "Apply" at bounding box center [332, 414] width 27 height 13
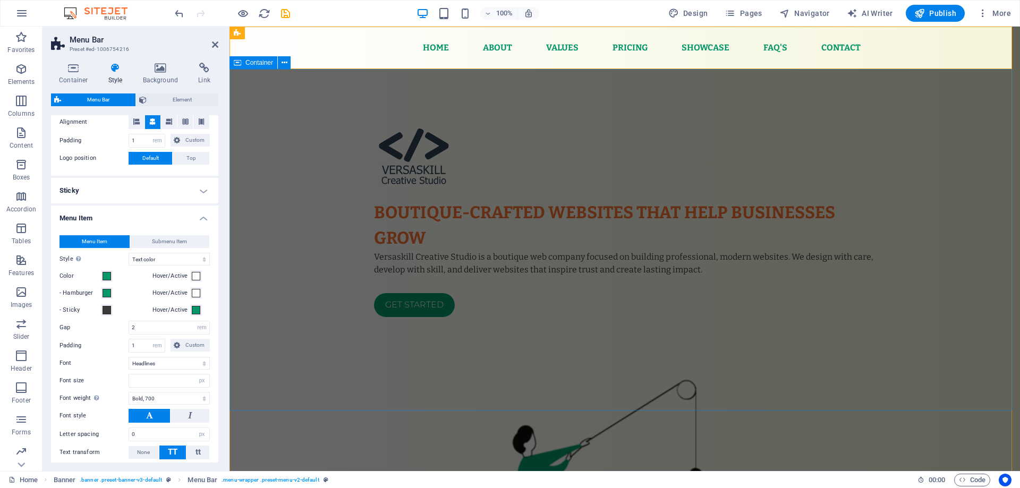
click at [269, 132] on div "Boutique-crafted websites that help businesses grow Versaskill Creative Studio …" at bounding box center [625, 467] width 791 height 796
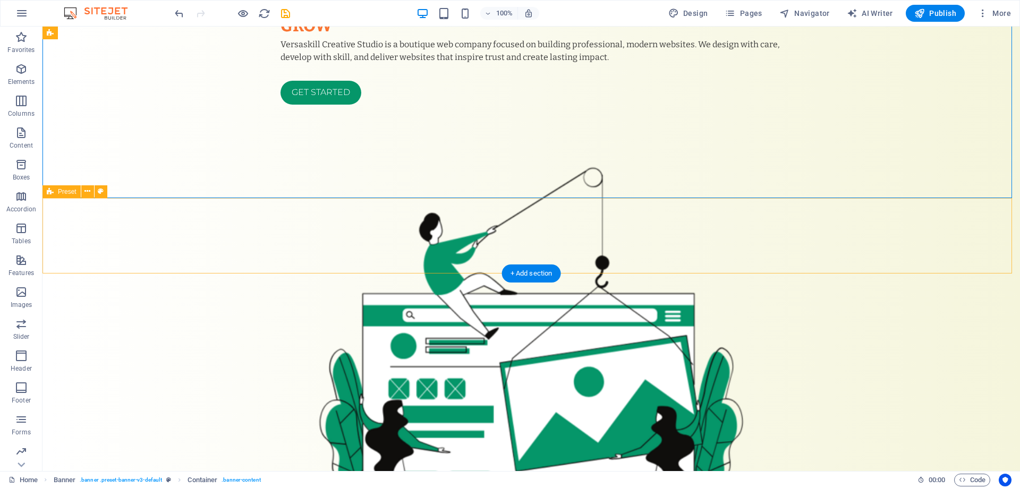
scroll to position [0, 0]
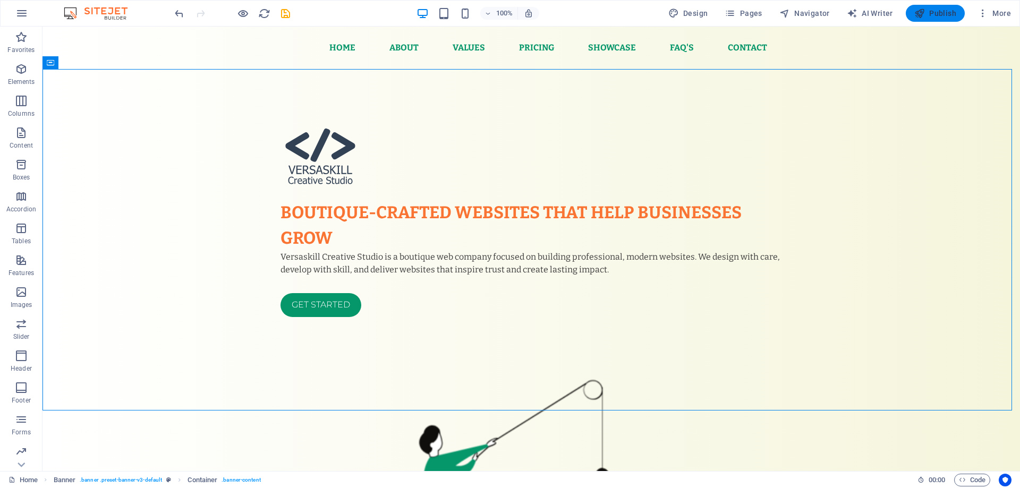
click at [942, 10] on span "Publish" at bounding box center [935, 13] width 42 height 11
checkbox input "false"
